Goal: Obtain resource: Obtain resource

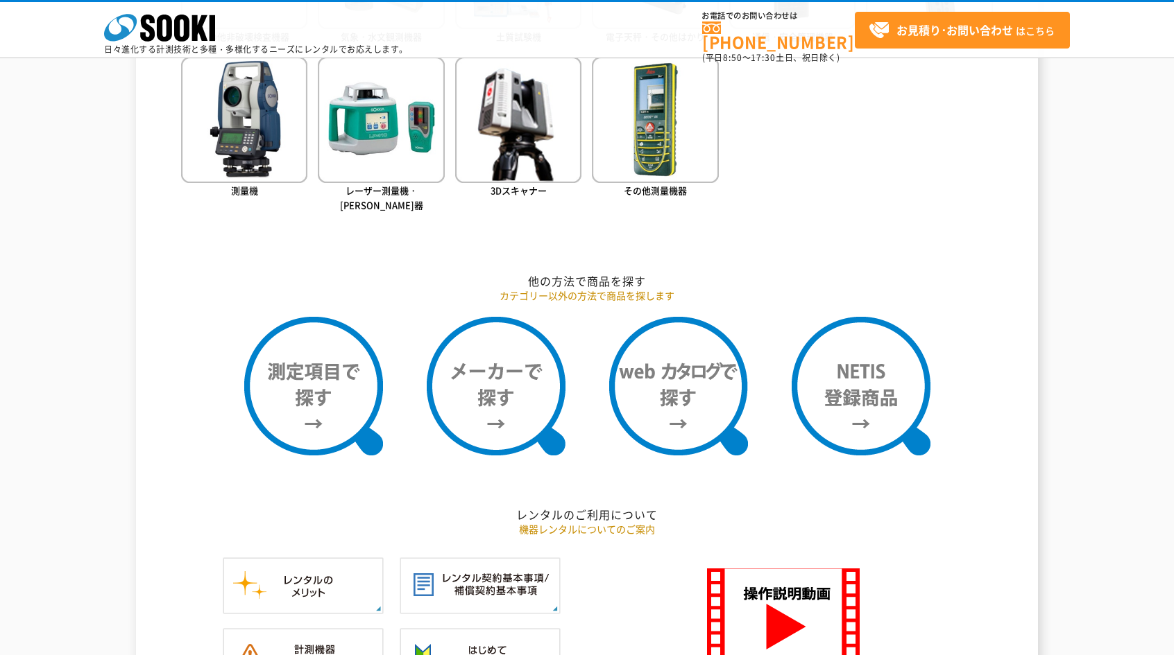
scroll to position [955, 0]
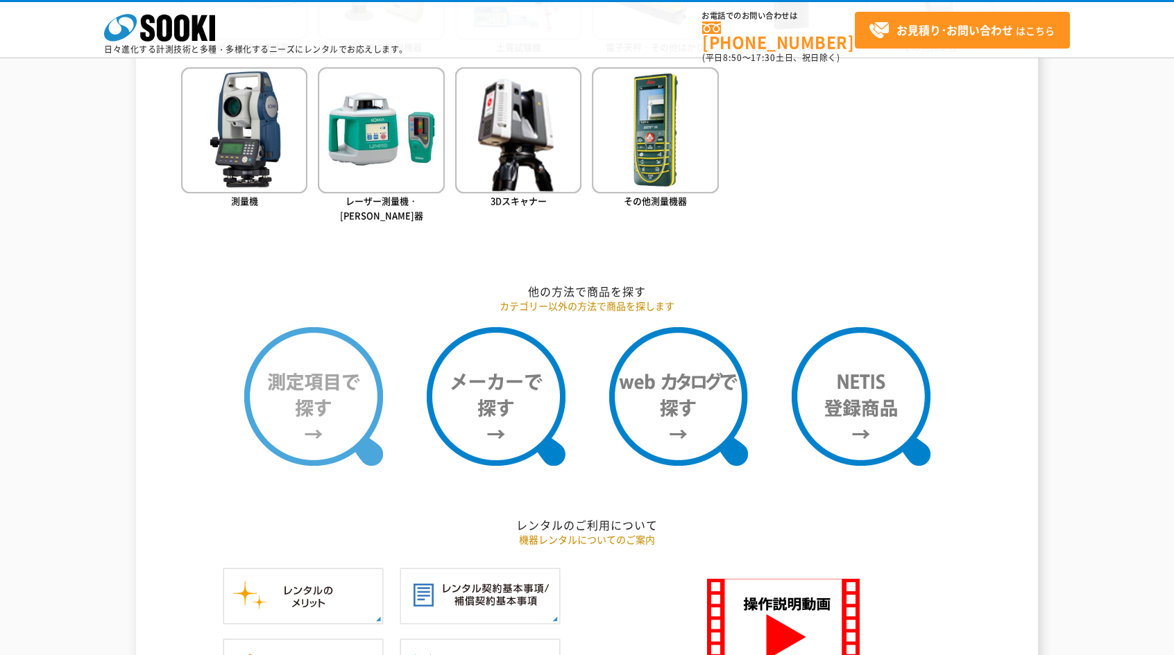
click at [289, 389] on img at bounding box center [313, 396] width 139 height 139
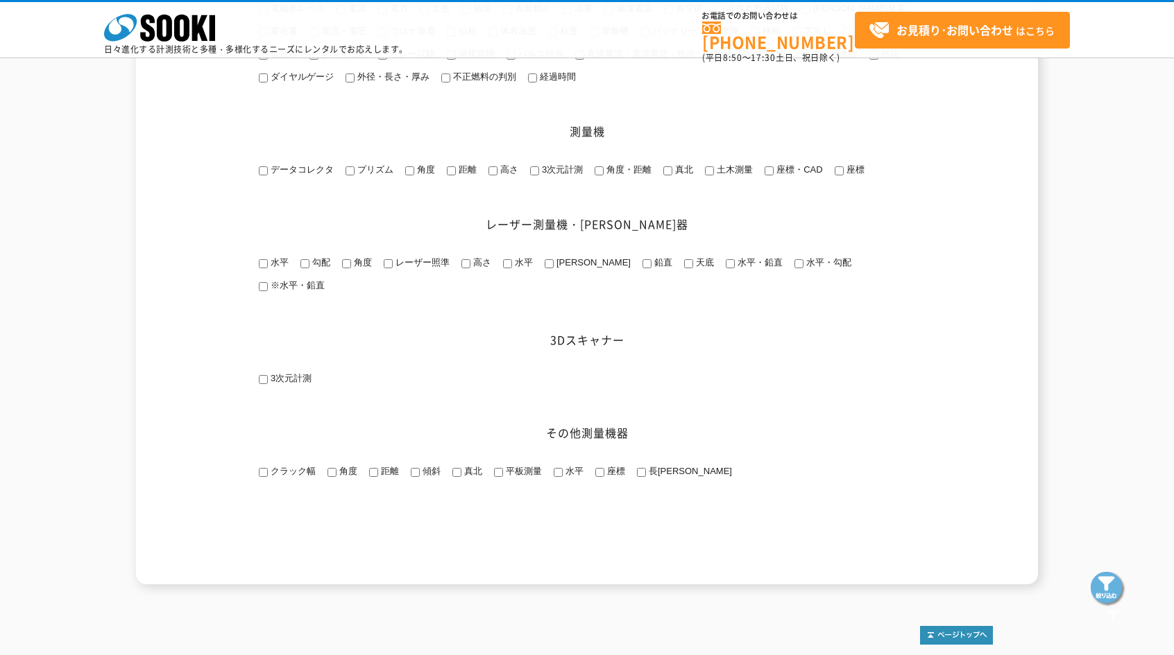
scroll to position [1665, 0]
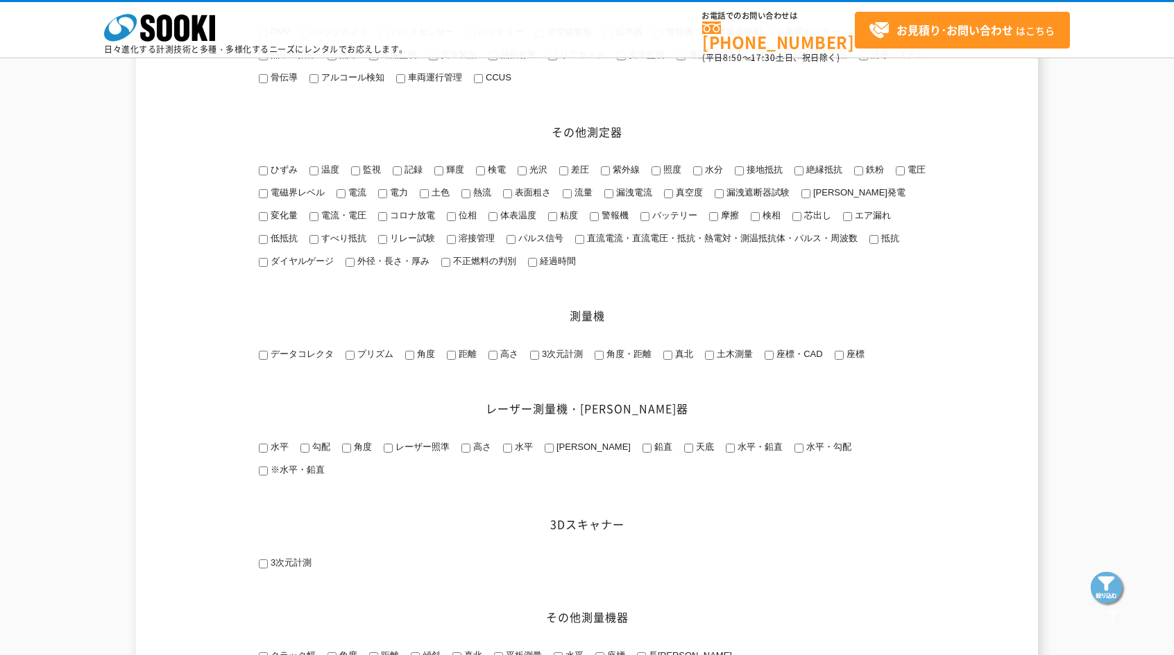
click at [531, 360] on input "3次元計測" at bounding box center [534, 355] width 9 height 9
checkbox input "true"
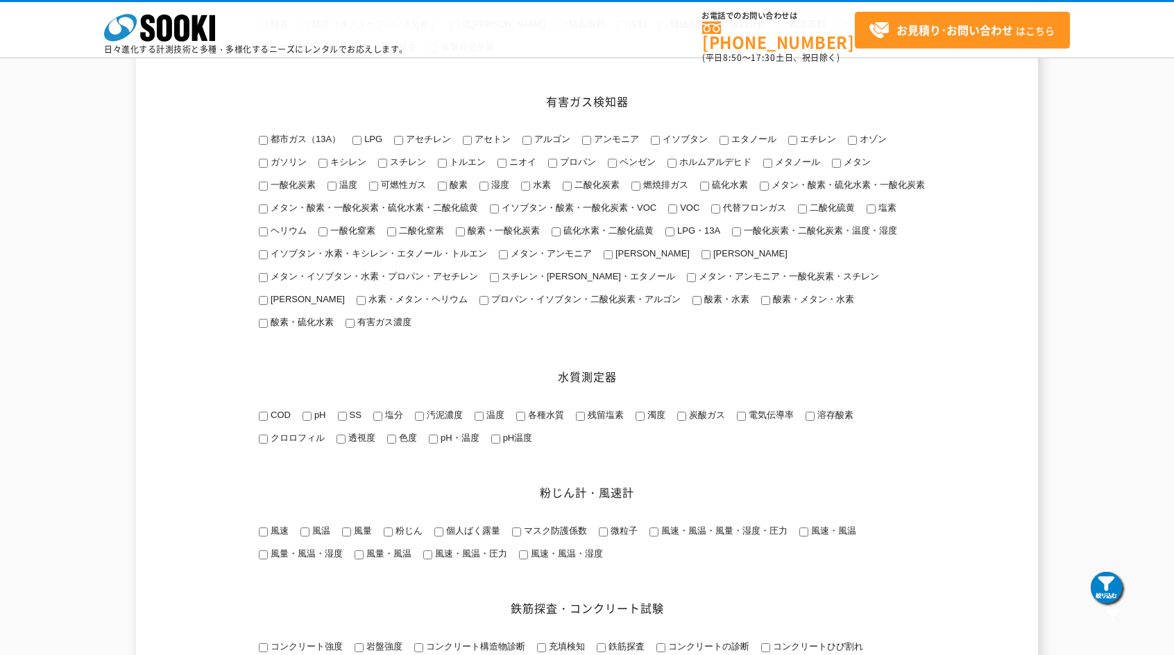
scroll to position [0, 0]
